Goal: Task Accomplishment & Management: Manage account settings

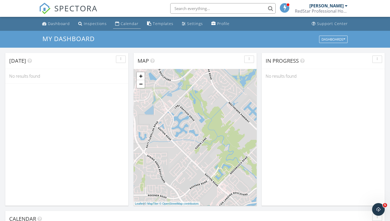
click at [125, 26] on div "Calendar" at bounding box center [130, 23] width 18 height 5
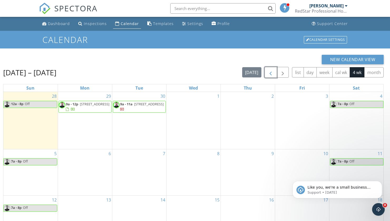
click at [270, 73] on span "button" at bounding box center [270, 72] width 6 height 6
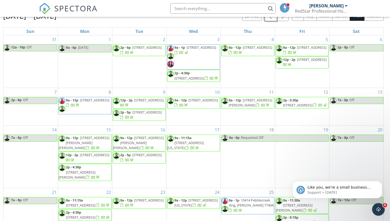
scroll to position [58, 0]
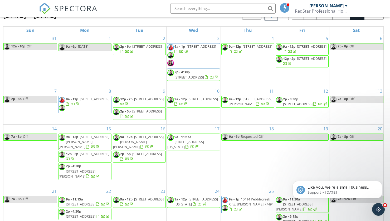
click at [295, 219] on span "[STREET_ADDRESS]" at bounding box center [297, 221] width 29 height 5
